Goal: Find contact information: Find contact information

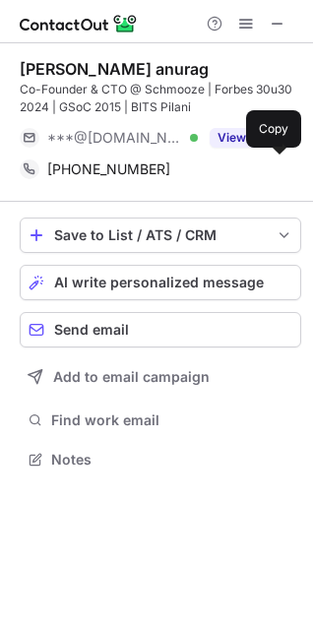
scroll to position [445, 313]
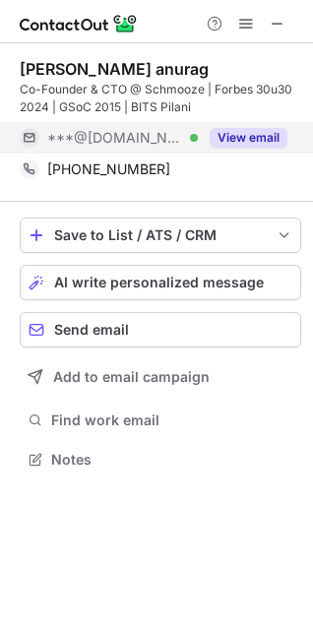
click at [262, 137] on button "View email" at bounding box center [249, 138] width 78 height 20
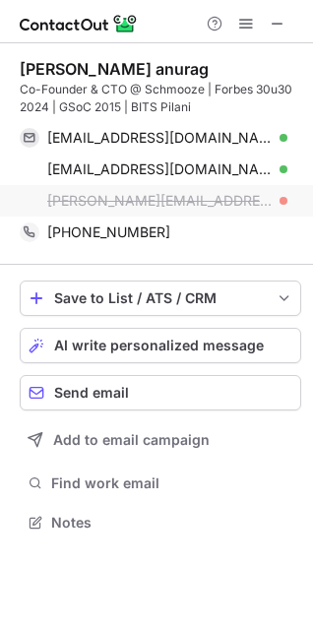
scroll to position [476, 313]
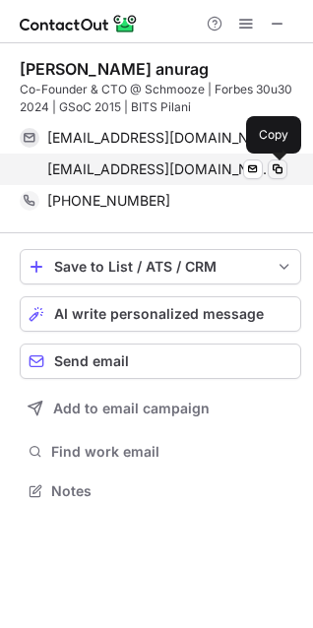
click at [286, 171] on button at bounding box center [278, 169] width 20 height 20
click at [280, 164] on span at bounding box center [278, 169] width 16 height 16
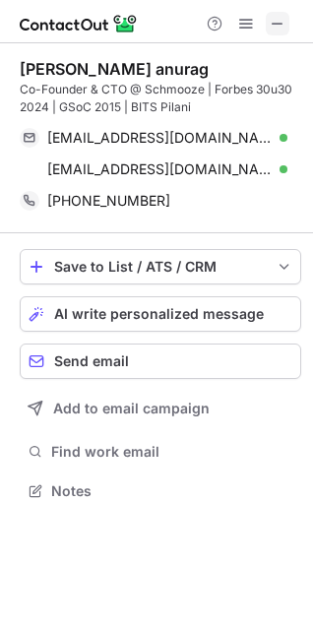
click at [277, 19] on span at bounding box center [278, 24] width 16 height 16
